Goal: Information Seeking & Learning: Learn about a topic

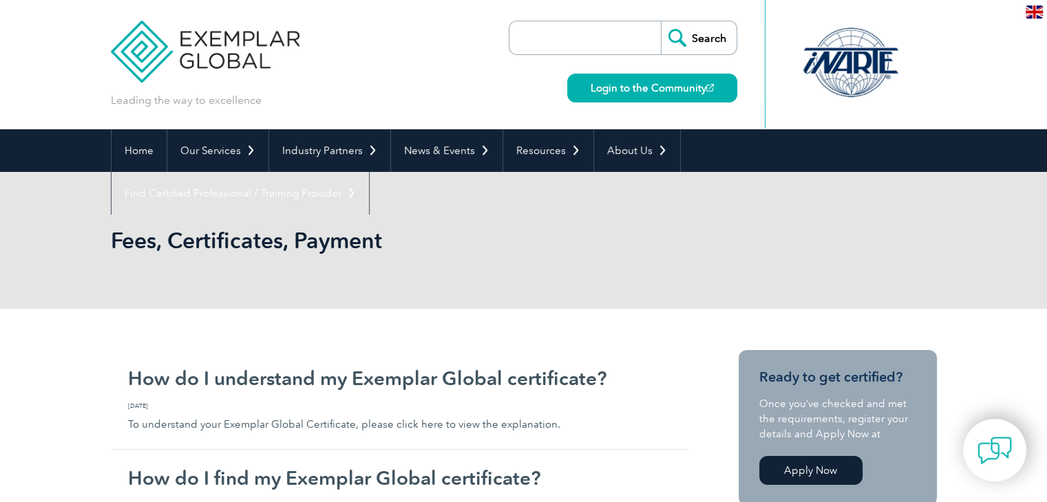
click at [206, 51] on img at bounding box center [205, 41] width 189 height 83
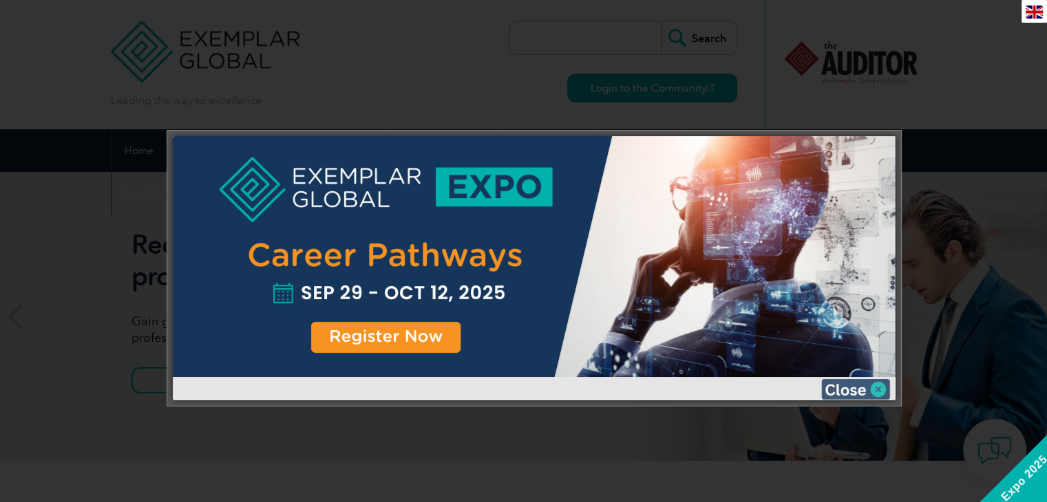
click at [878, 387] on img at bounding box center [855, 389] width 69 height 21
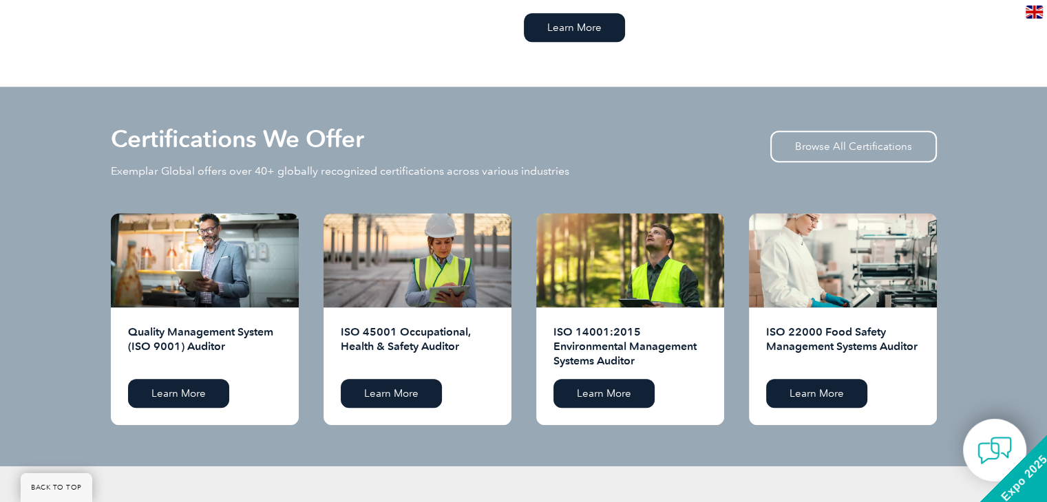
scroll to position [1307, 0]
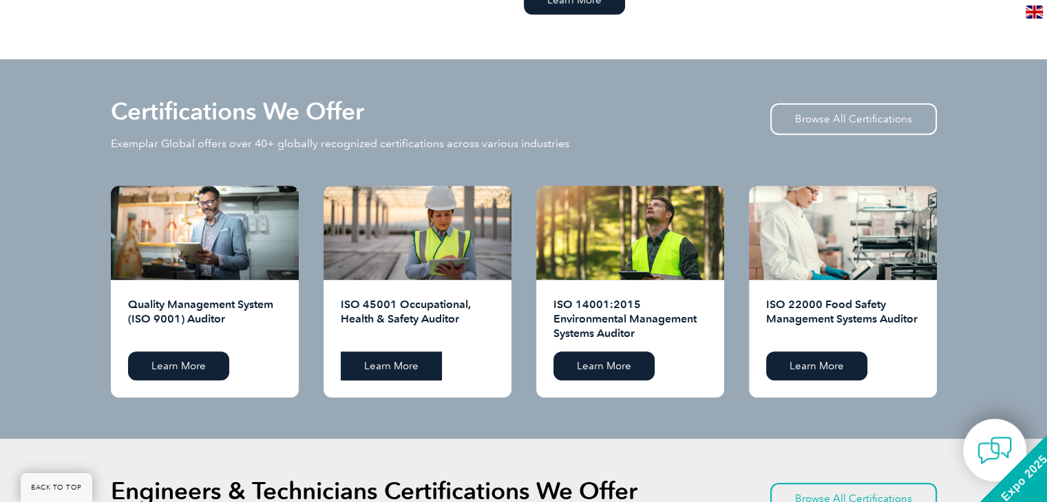
click at [393, 365] on link "Learn More" at bounding box center [391, 366] width 101 height 29
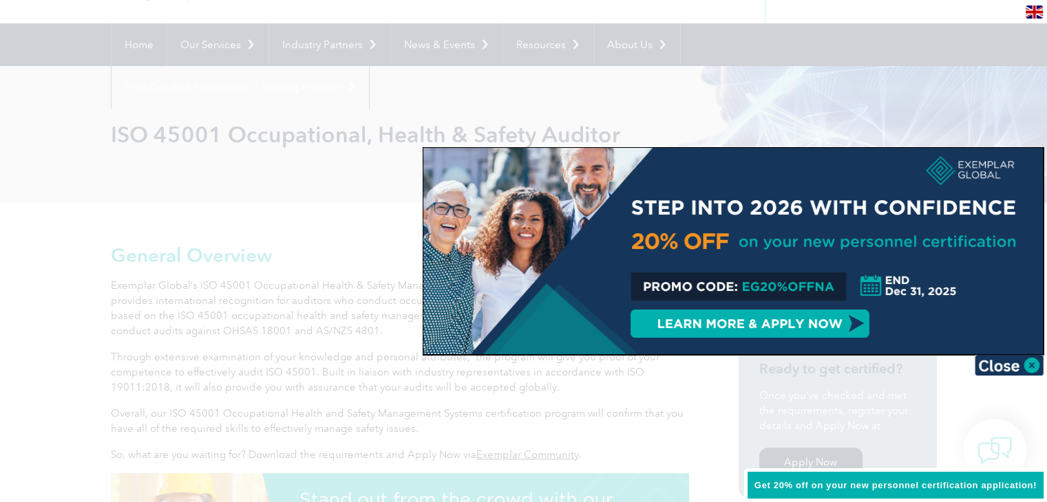
scroll to position [138, 0]
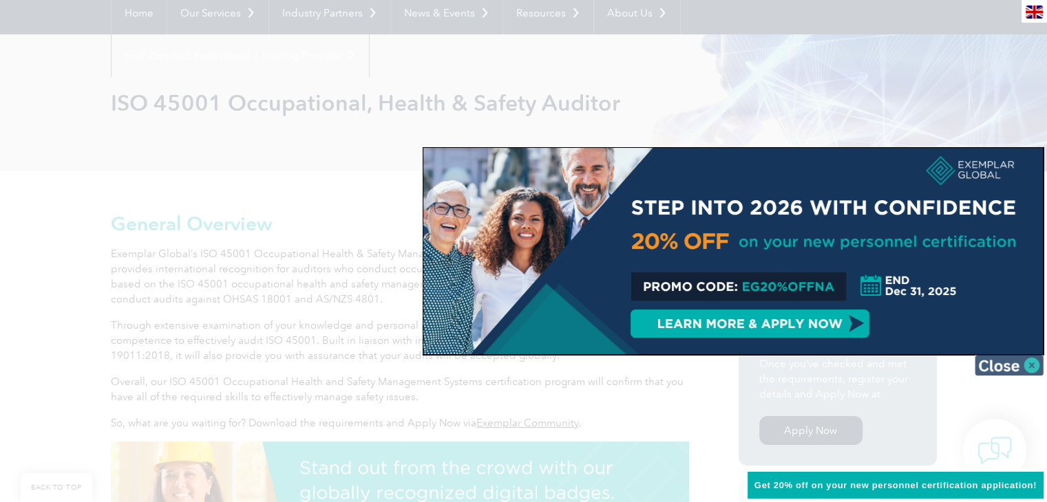
click at [1031, 368] on img at bounding box center [1008, 365] width 69 height 21
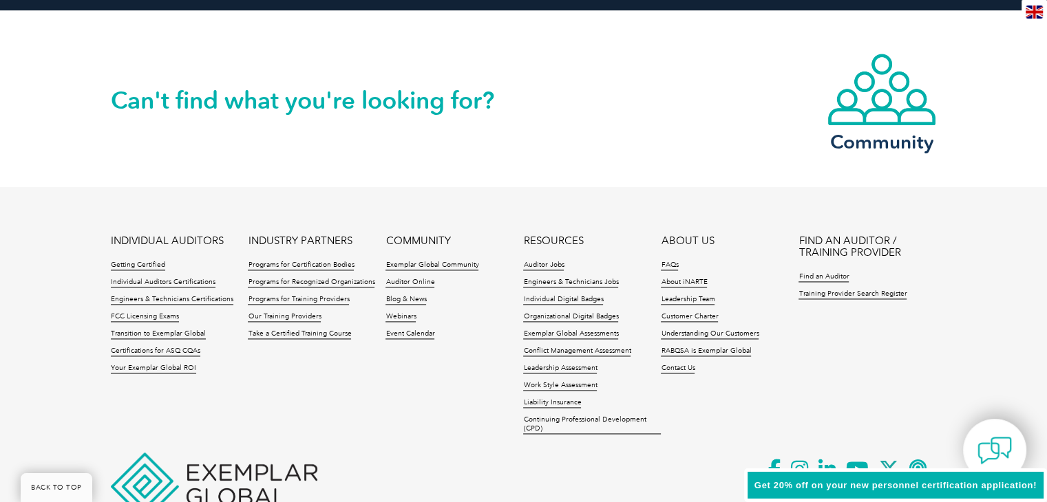
scroll to position [1927, 0]
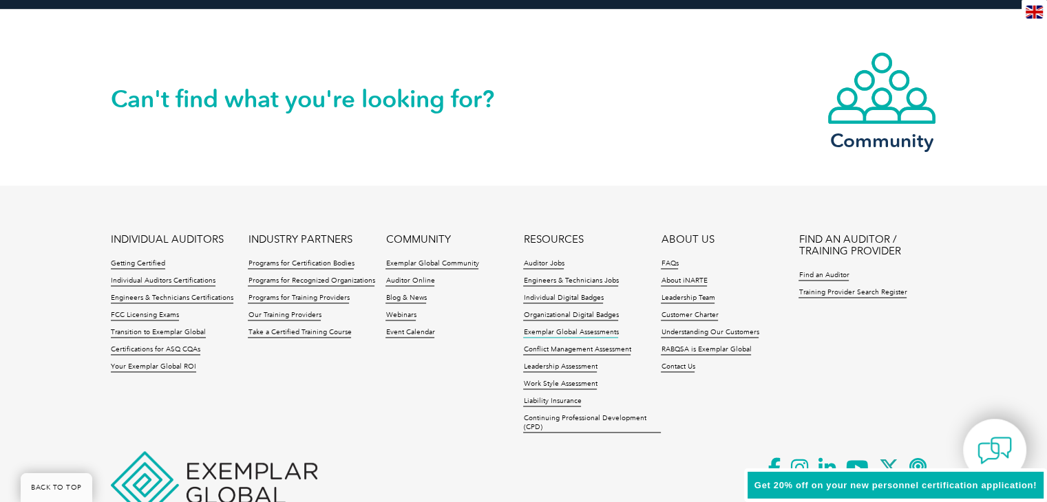
click at [587, 328] on link "Exemplar Global Assessments" at bounding box center [570, 333] width 95 height 10
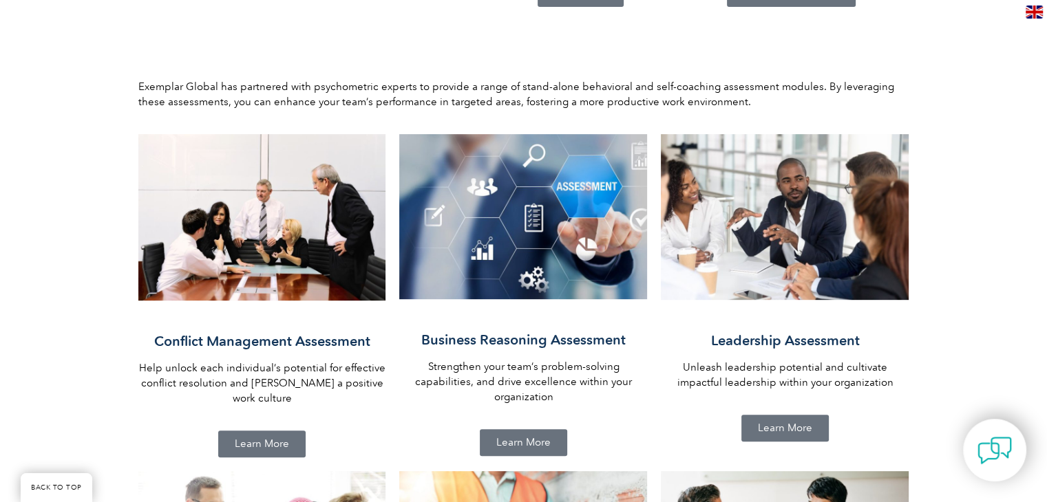
scroll to position [550, 0]
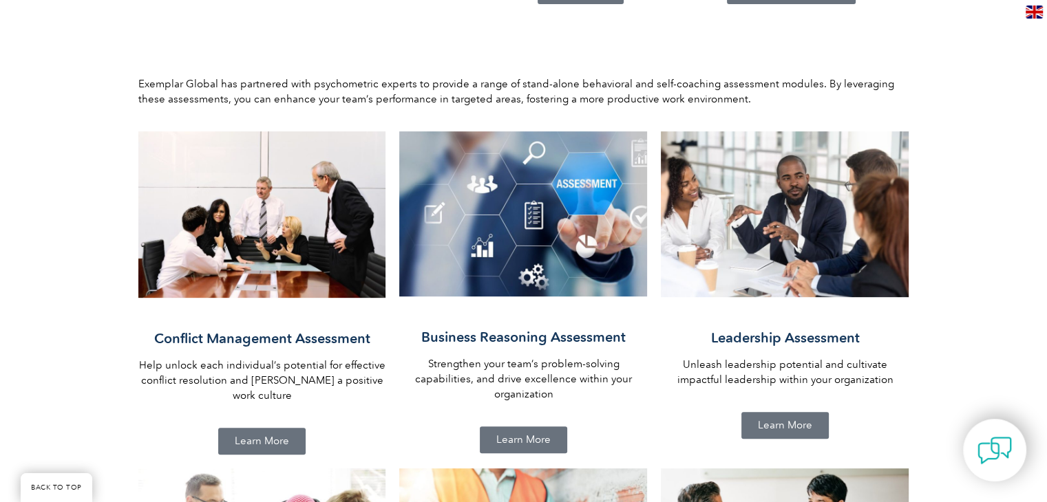
click at [269, 436] on span "Learn More" at bounding box center [262, 441] width 54 height 10
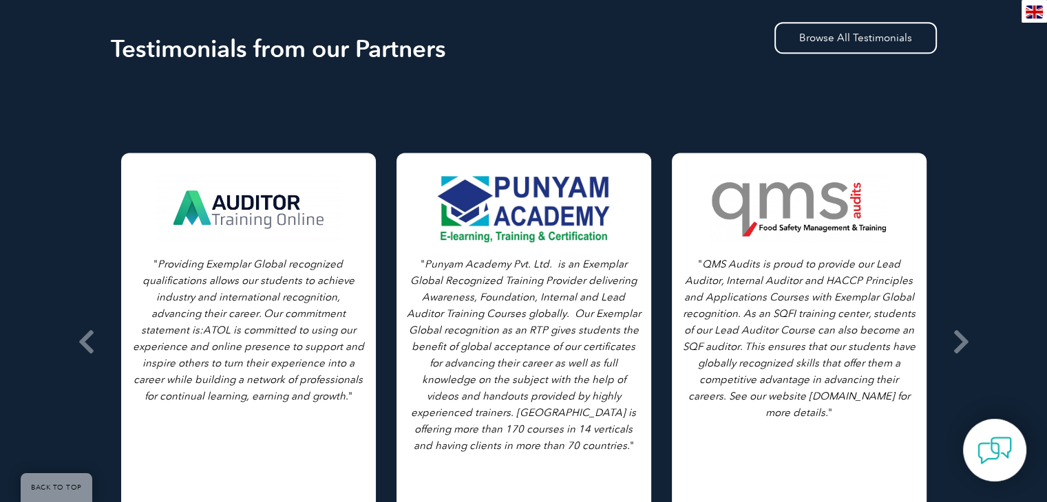
scroll to position [1927, 0]
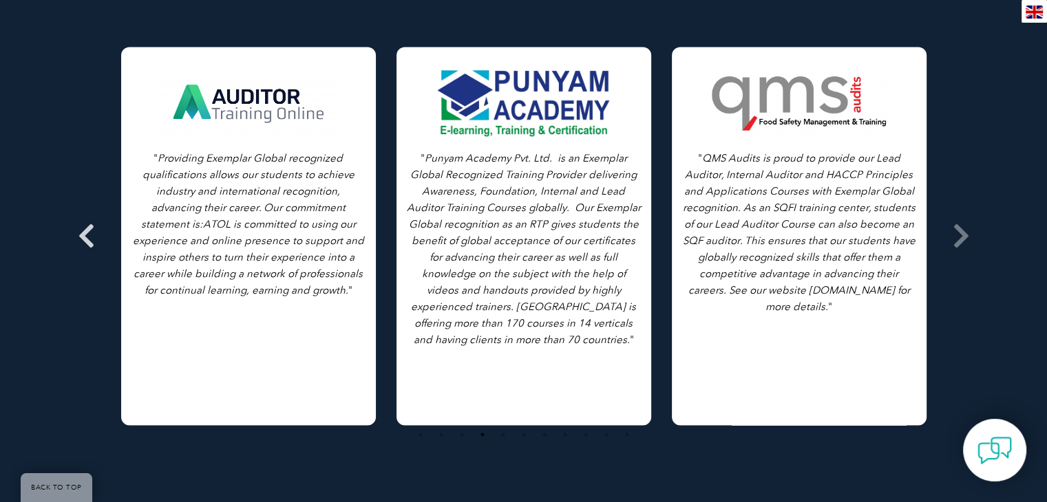
click at [91, 236] on icon at bounding box center [86, 236] width 17 height 0
click at [85, 236] on icon at bounding box center [86, 236] width 17 height 0
click at [961, 236] on icon at bounding box center [960, 236] width 17 height 0
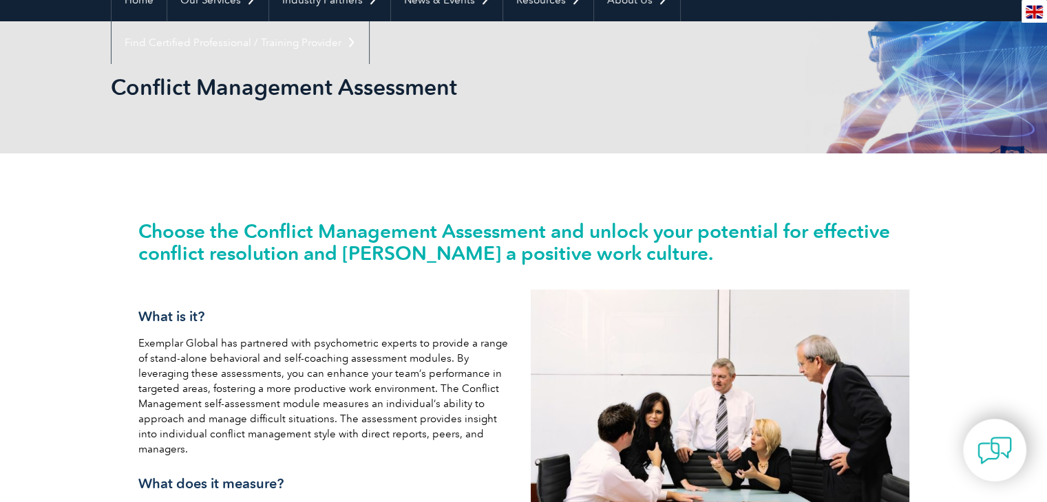
scroll to position [0, 0]
